Goal: Obtain resource: Download file/media

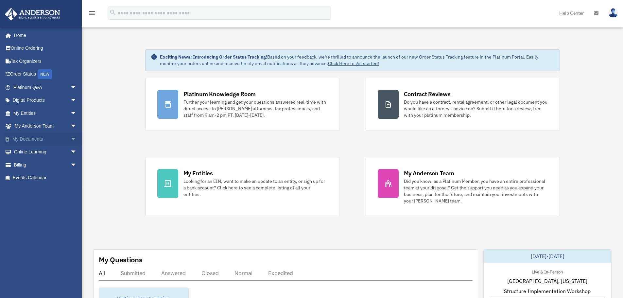
click at [70, 138] on span "arrow_drop_down" at bounding box center [76, 139] width 13 height 13
click at [28, 151] on link "Box" at bounding box center [48, 152] width 78 height 13
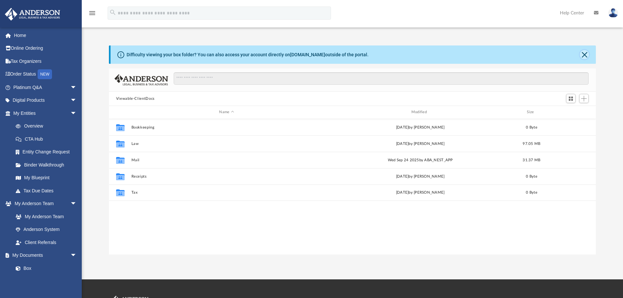
scroll to position [144, 482]
click at [581, 56] on button "Close" at bounding box center [584, 54] width 9 height 9
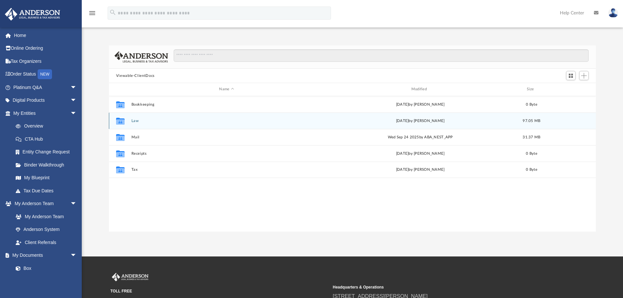
click at [135, 121] on button "Law" at bounding box center [226, 121] width 191 height 4
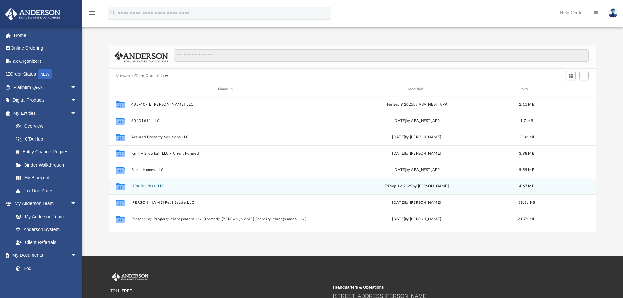
click at [148, 186] on button "HPA Builders, LLC" at bounding box center [225, 186] width 188 height 4
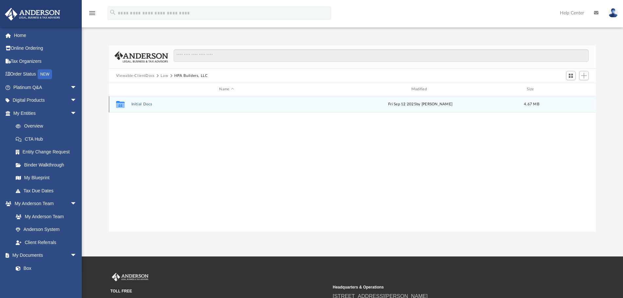
click at [148, 105] on button "Initial Docs" at bounding box center [226, 104] width 191 height 4
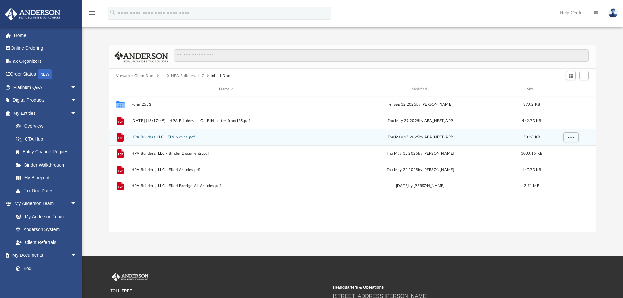
click at [174, 137] on button "HPA Builders LLC - EIN Notice.pdf" at bounding box center [226, 137] width 191 height 4
